Goal: Navigation & Orientation: Find specific page/section

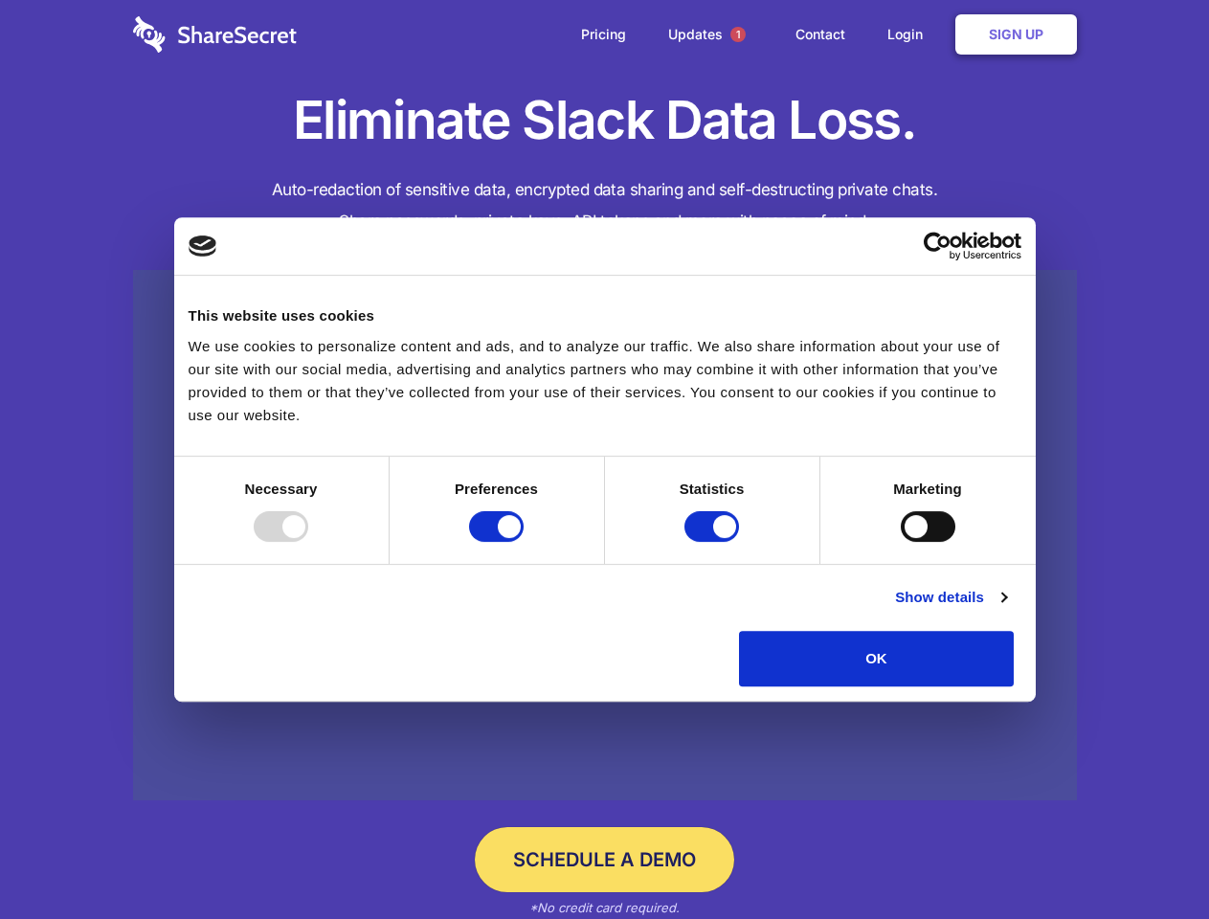
click at [308, 542] on div at bounding box center [281, 526] width 55 height 31
click at [524, 542] on input "Preferences" at bounding box center [496, 526] width 55 height 31
checkbox input "false"
click at [714, 542] on input "Statistics" at bounding box center [712, 526] width 55 height 31
checkbox input "false"
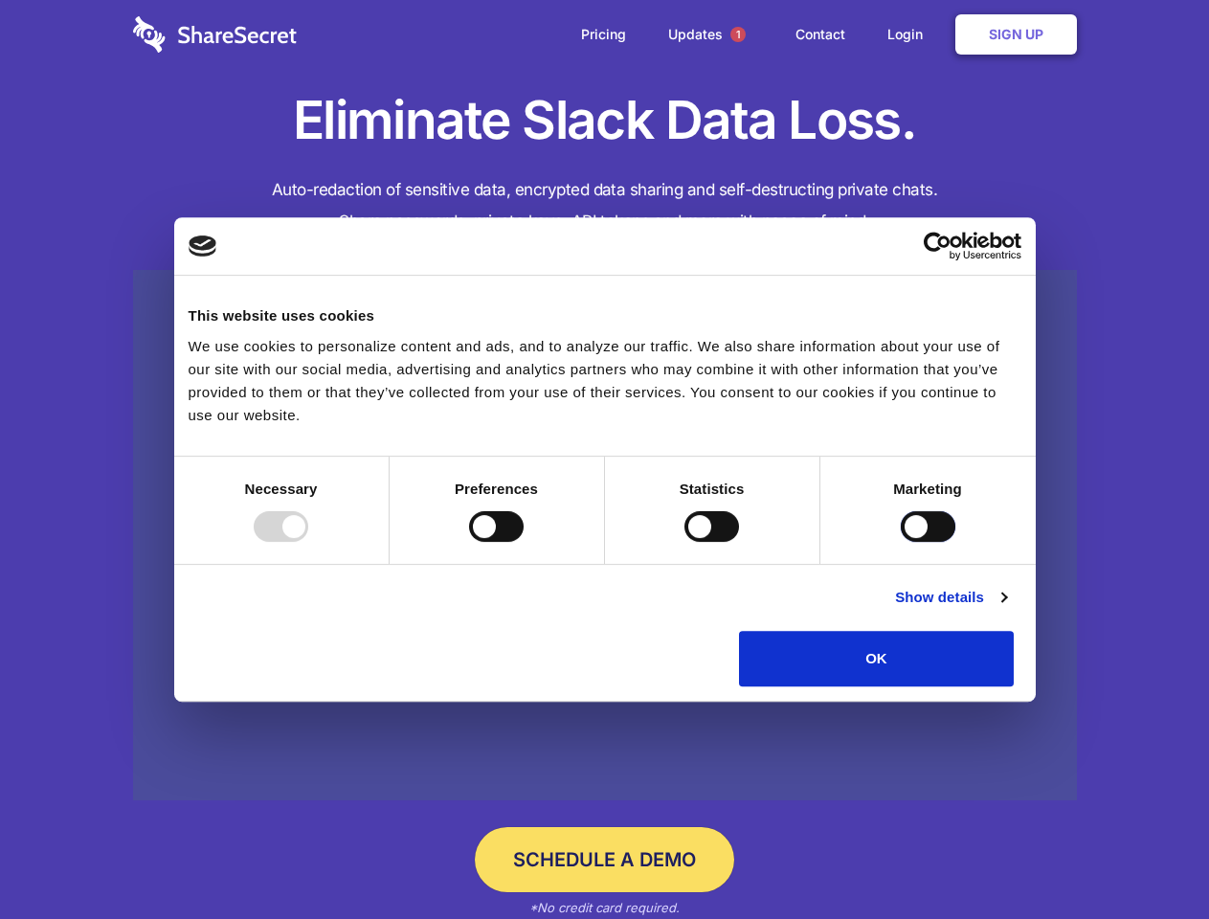
click at [901, 542] on input "Marketing" at bounding box center [928, 526] width 55 height 31
checkbox input "true"
click at [1006, 609] on link "Show details" at bounding box center [950, 597] width 111 height 23
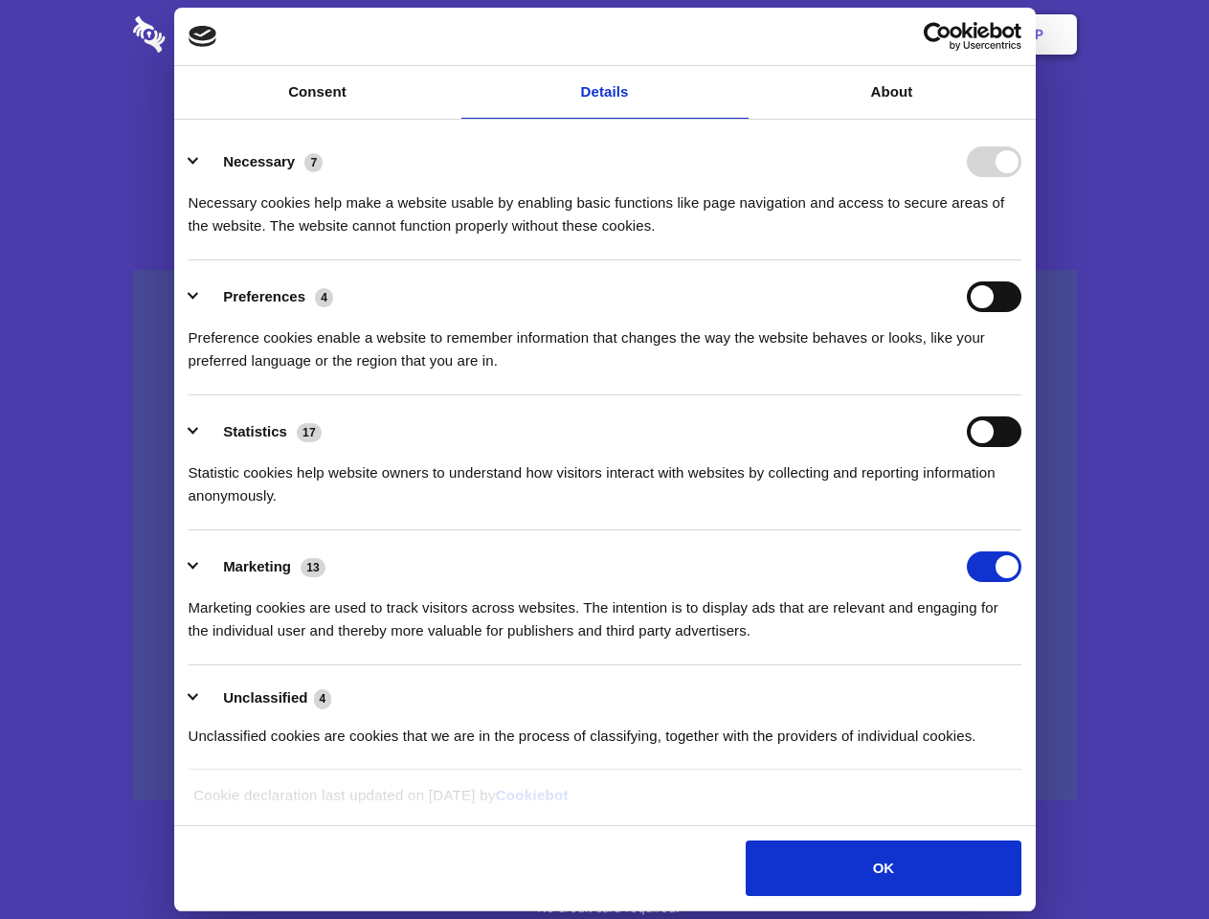
click at [1022, 260] on li "Necessary 7 Necessary cookies help make a website usable by enabling basic func…" at bounding box center [605, 192] width 833 height 135
click at [737, 34] on span "1" at bounding box center [738, 34] width 15 height 15
